Goal: Transaction & Acquisition: Purchase product/service

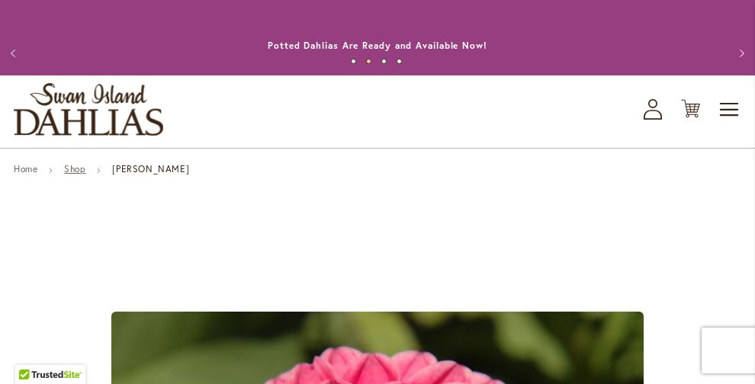
click at [81, 168] on link "Shop" at bounding box center [74, 168] width 21 height 11
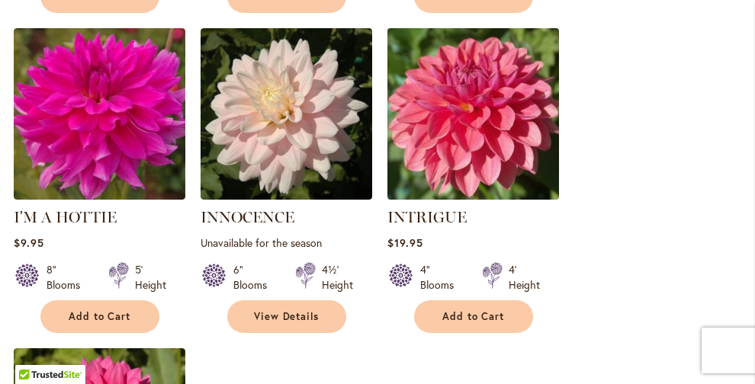
scroll to position [1777, 0]
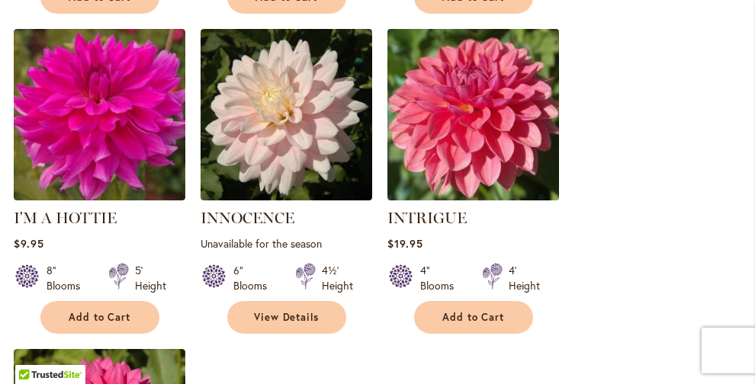
click at [460, 146] on img at bounding box center [473, 114] width 180 height 180
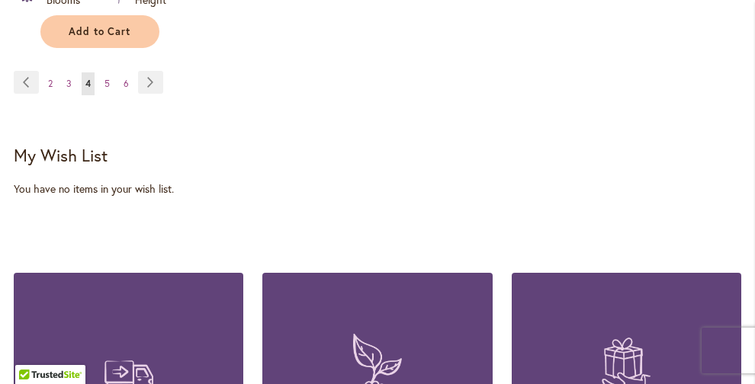
scroll to position [2383, 0]
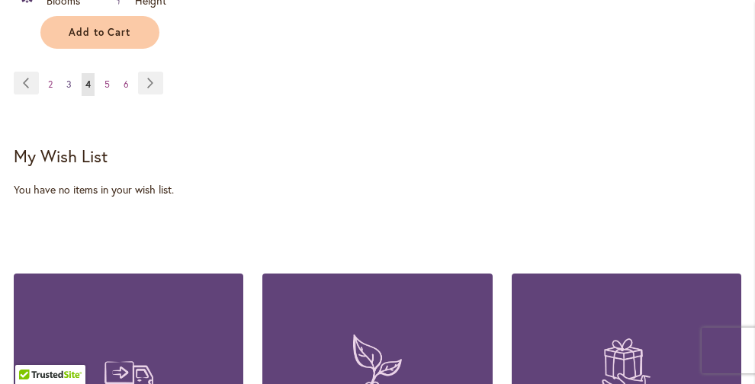
click at [69, 79] on span "3" at bounding box center [68, 84] width 5 height 11
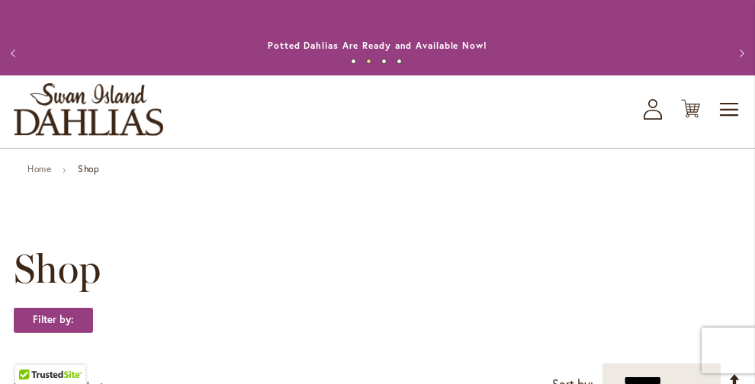
click at [83, 163] on strong "Shop" at bounding box center [88, 168] width 21 height 11
click at [88, 172] on strong "Shop" at bounding box center [88, 168] width 21 height 11
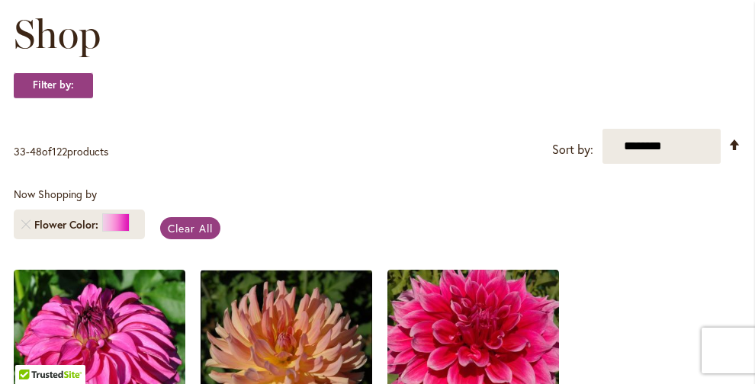
scroll to position [234, 0]
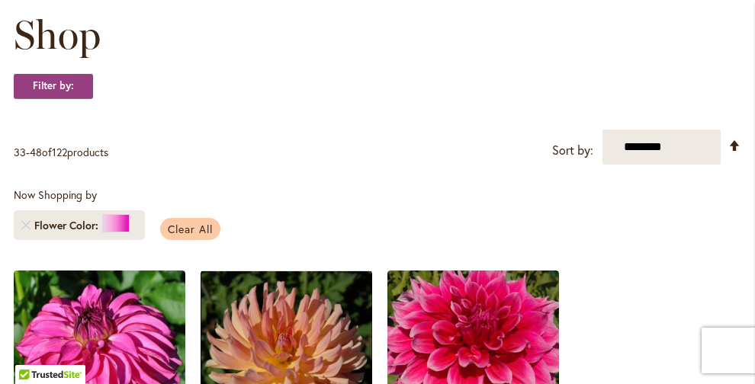
click at [172, 226] on span "Clear All" at bounding box center [190, 229] width 45 height 14
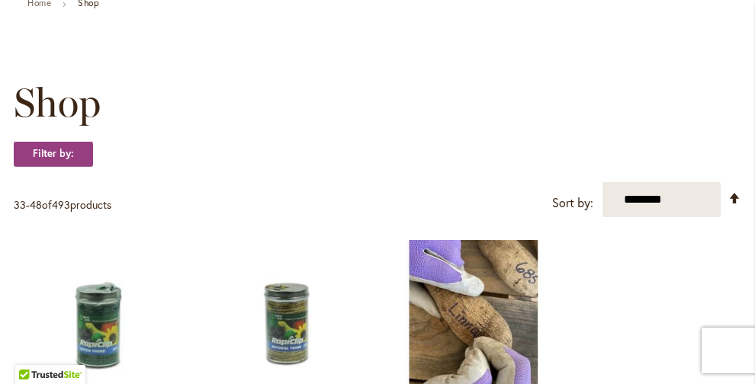
scroll to position [168, 0]
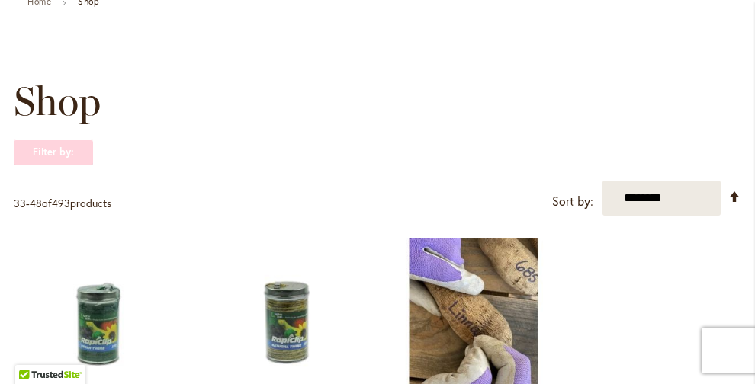
click at [72, 153] on strong "Filter by:" at bounding box center [53, 152] width 79 height 26
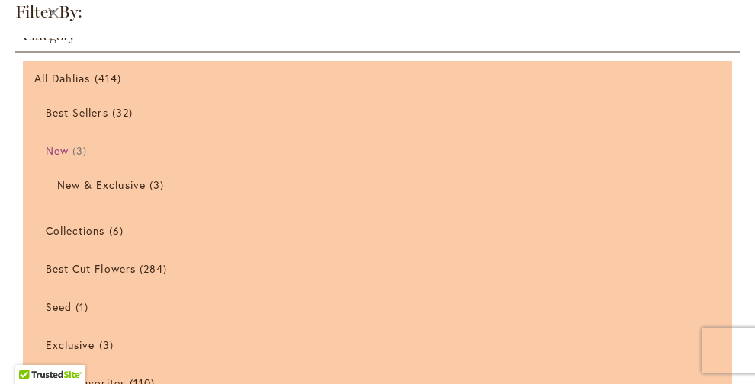
scroll to position [4, 0]
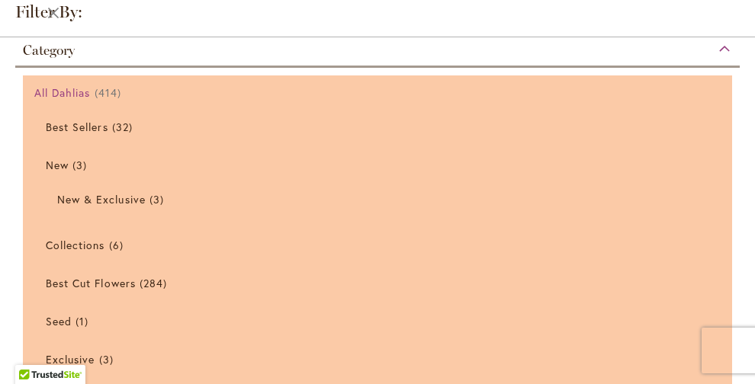
click at [112, 86] on span "414 items" at bounding box center [110, 93] width 30 height 16
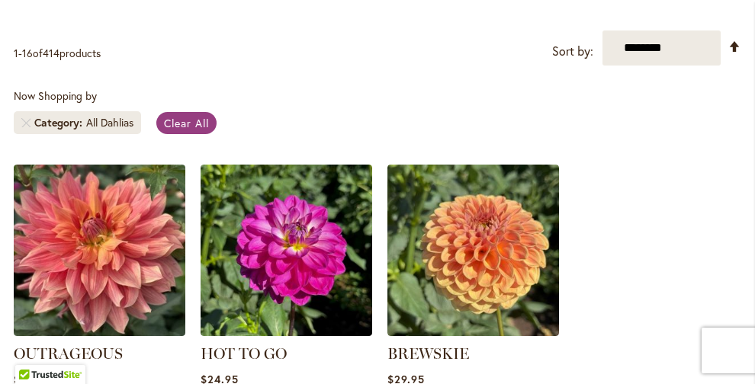
scroll to position [334, 0]
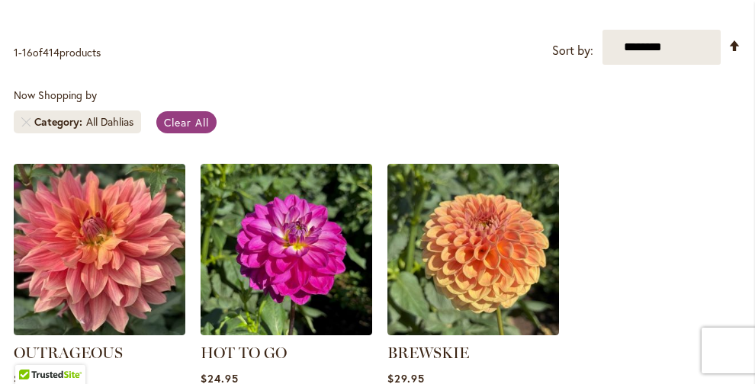
click at [62, 121] on span "Category" at bounding box center [60, 121] width 52 height 15
click at [174, 123] on span "Clear All" at bounding box center [186, 122] width 45 height 14
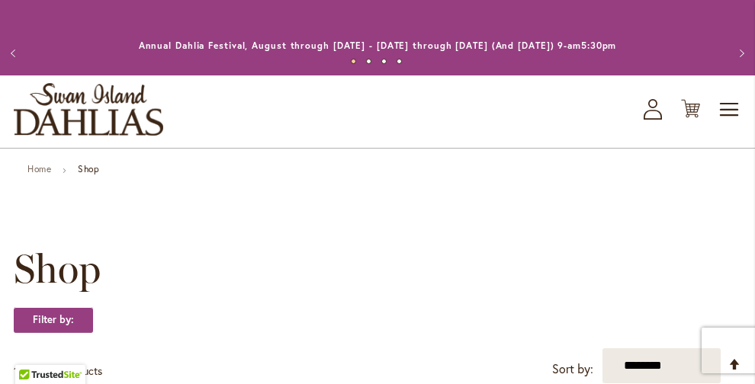
click at [92, 168] on strong "Shop" at bounding box center [88, 168] width 21 height 11
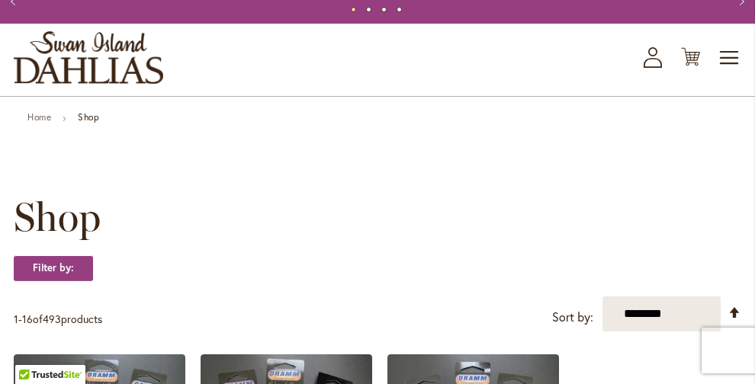
scroll to position [57, 0]
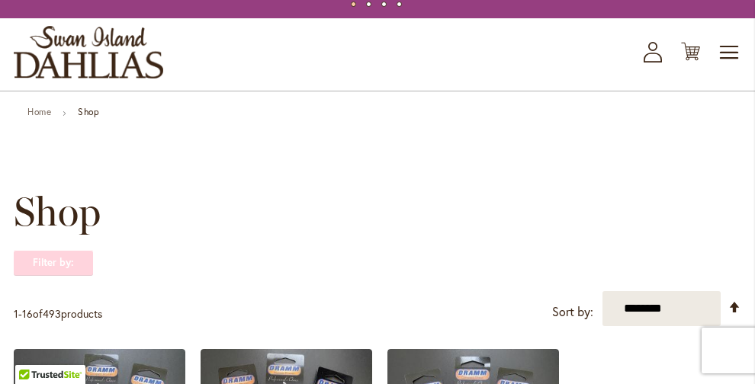
click at [59, 259] on strong "Filter by:" at bounding box center [53, 263] width 79 height 26
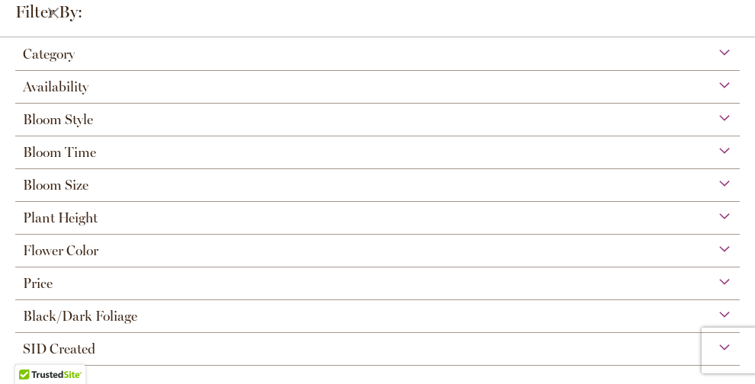
click at [75, 250] on span "Flower Color" at bounding box center [60, 250] width 75 height 17
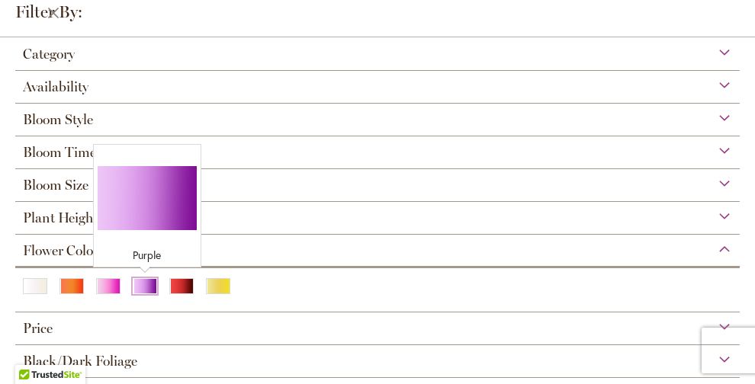
click at [136, 285] on div "Purple" at bounding box center [145, 286] width 24 height 16
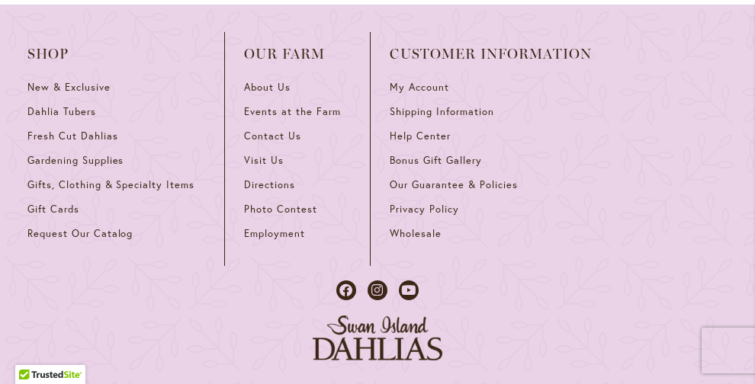
scroll to position [2776, 0]
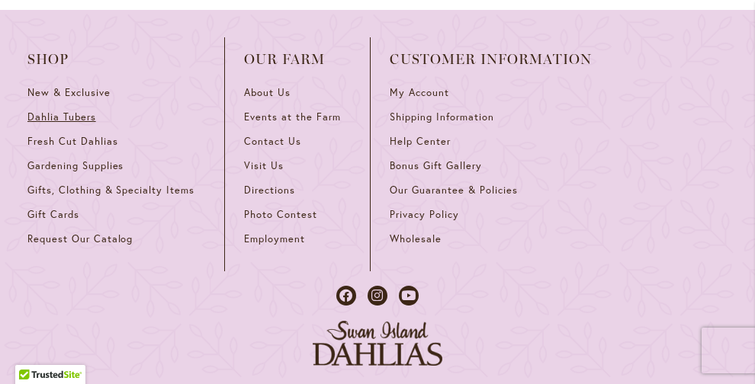
click at [84, 111] on span "Dahlia Tubers" at bounding box center [61, 117] width 69 height 13
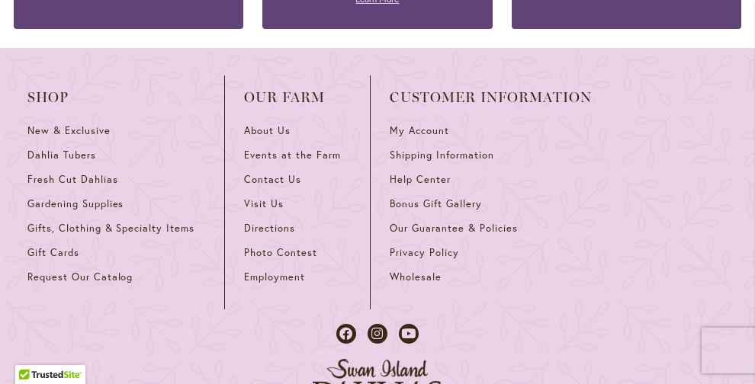
scroll to position [2995, 0]
